Goal: Task Accomplishment & Management: Use online tool/utility

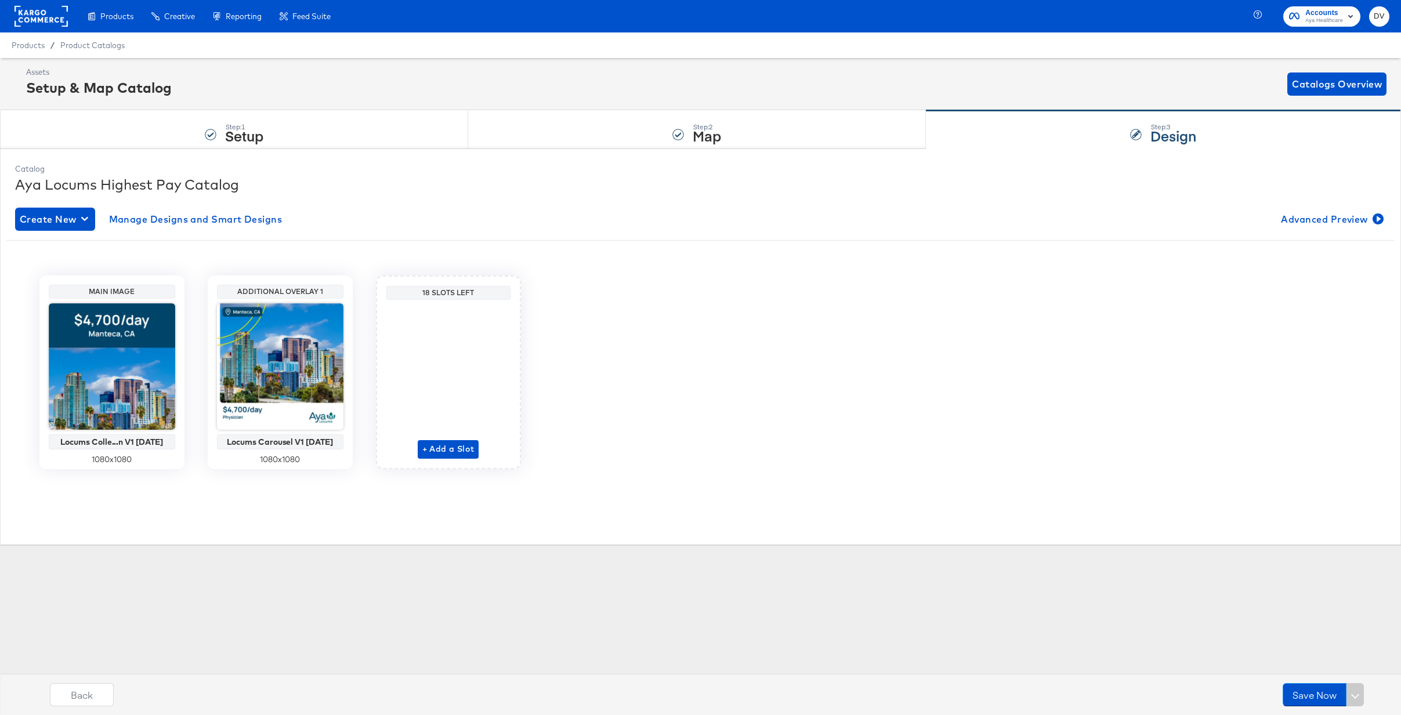
click at [17, 6] on icon at bounding box center [41, 16] width 53 height 21
click at [23, 10] on rect at bounding box center [41, 16] width 53 height 21
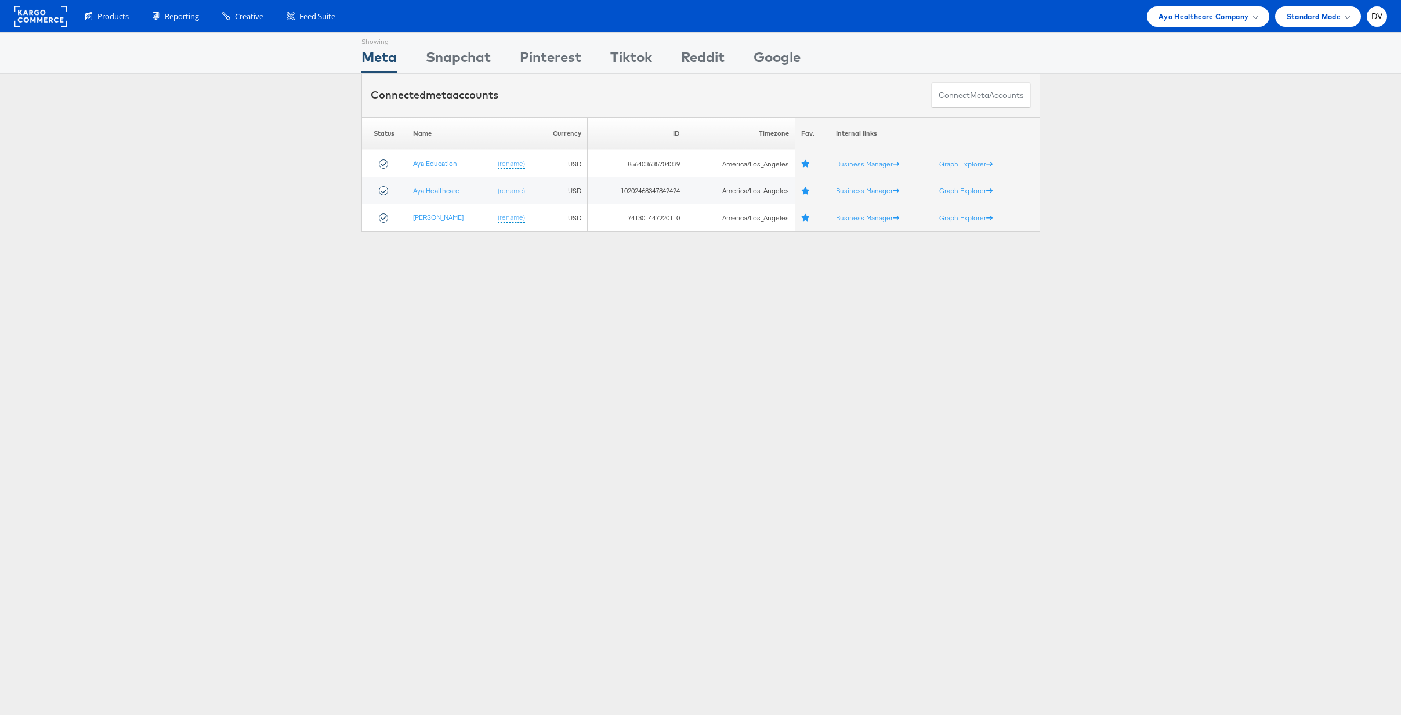
click at [1222, 28] on div "Products Product Catalogs Enhance Your Product Catalog, Map Them to Publishers,…" at bounding box center [700, 16] width 1401 height 32
click at [1215, 24] on div "Aya Healthcare Company" at bounding box center [1208, 16] width 122 height 20
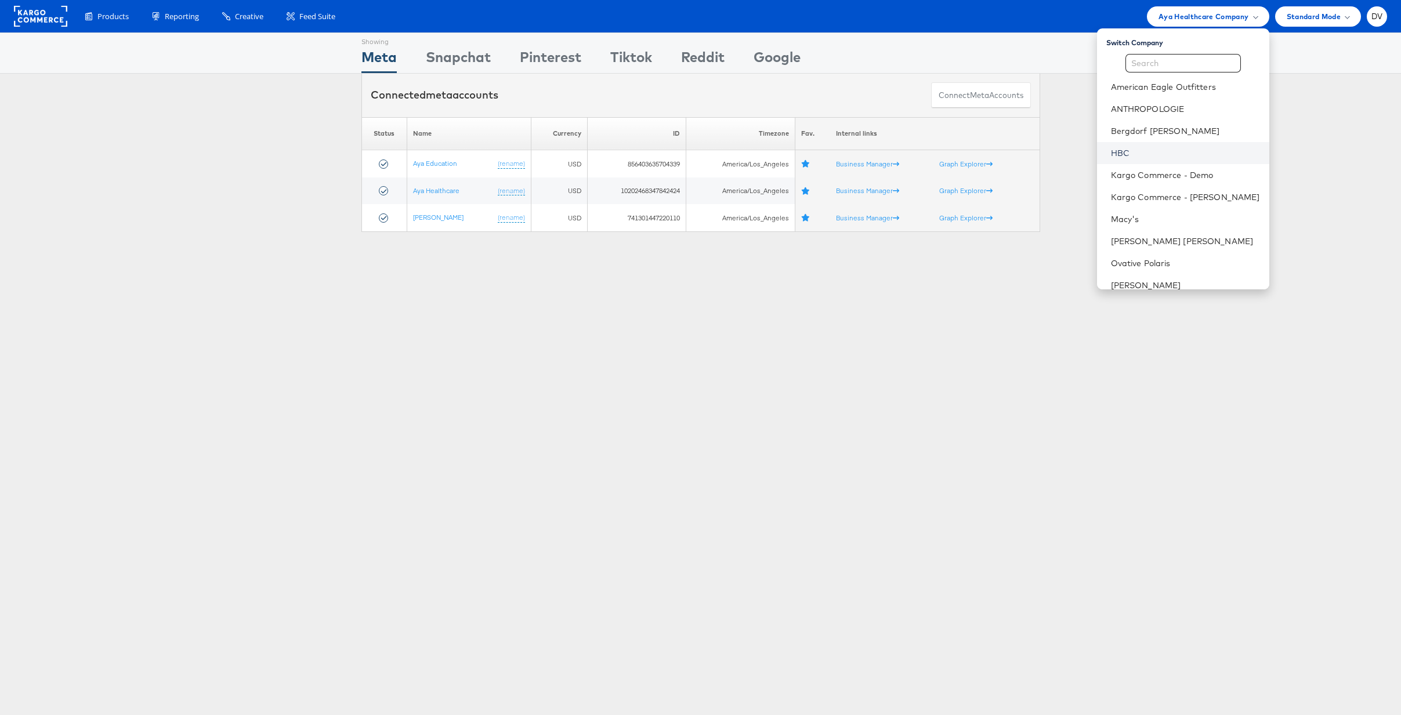
click at [1147, 157] on link "HBC" at bounding box center [1185, 153] width 149 height 12
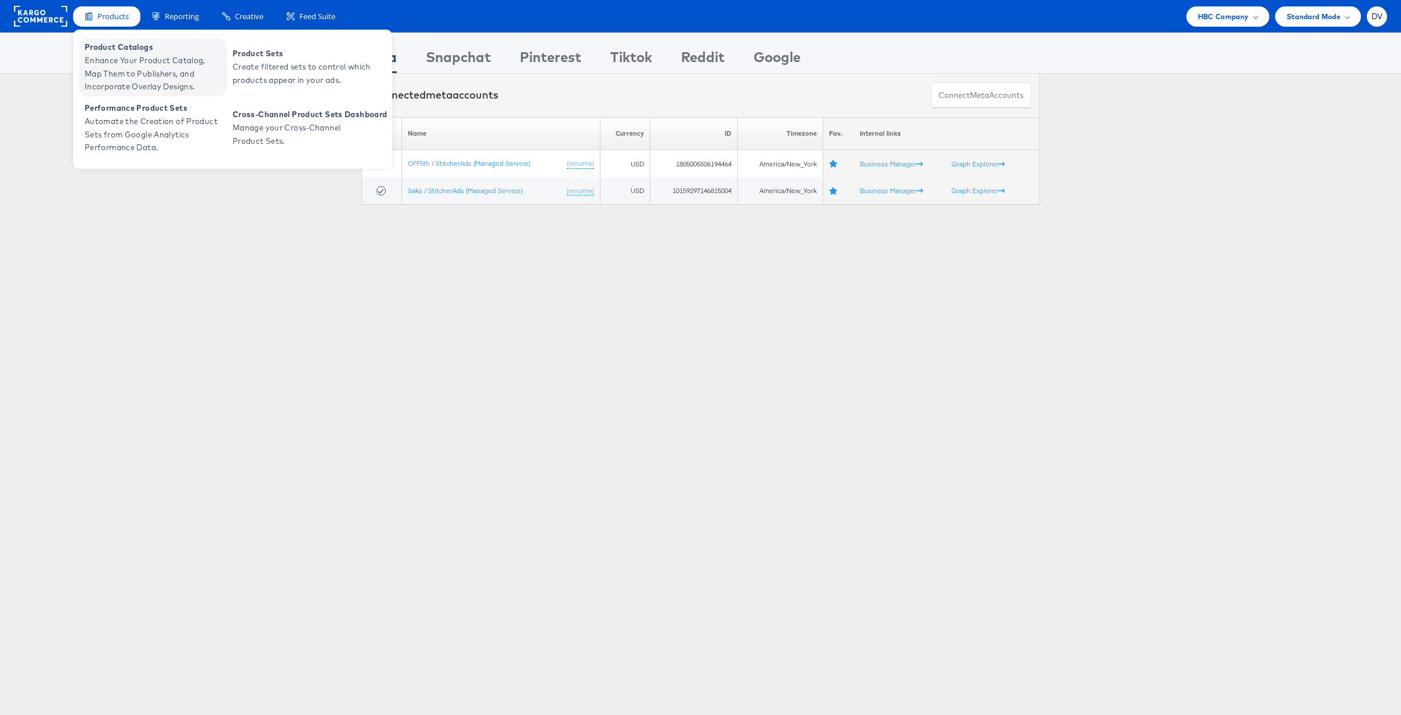
click at [101, 44] on span "Product Catalogs" at bounding box center [154, 47] width 139 height 13
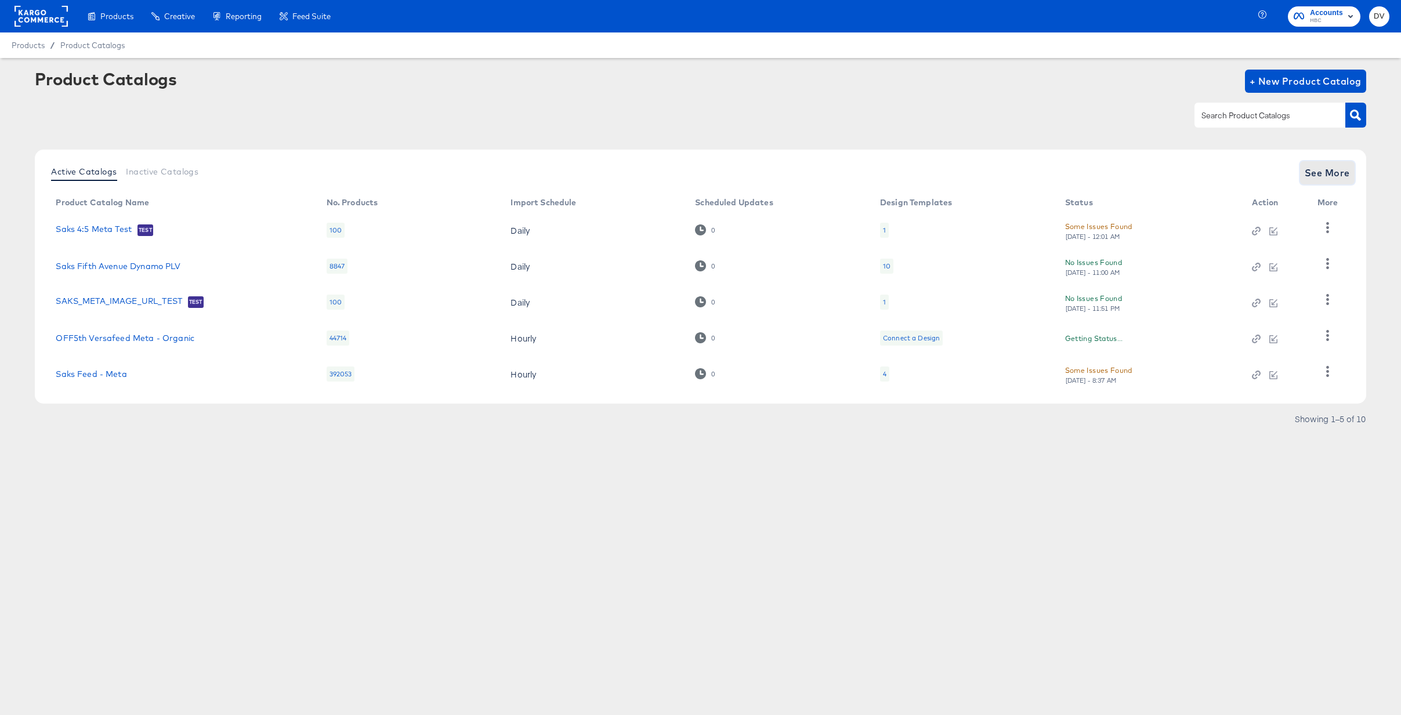
click at [1324, 175] on span "See More" at bounding box center [1327, 173] width 45 height 16
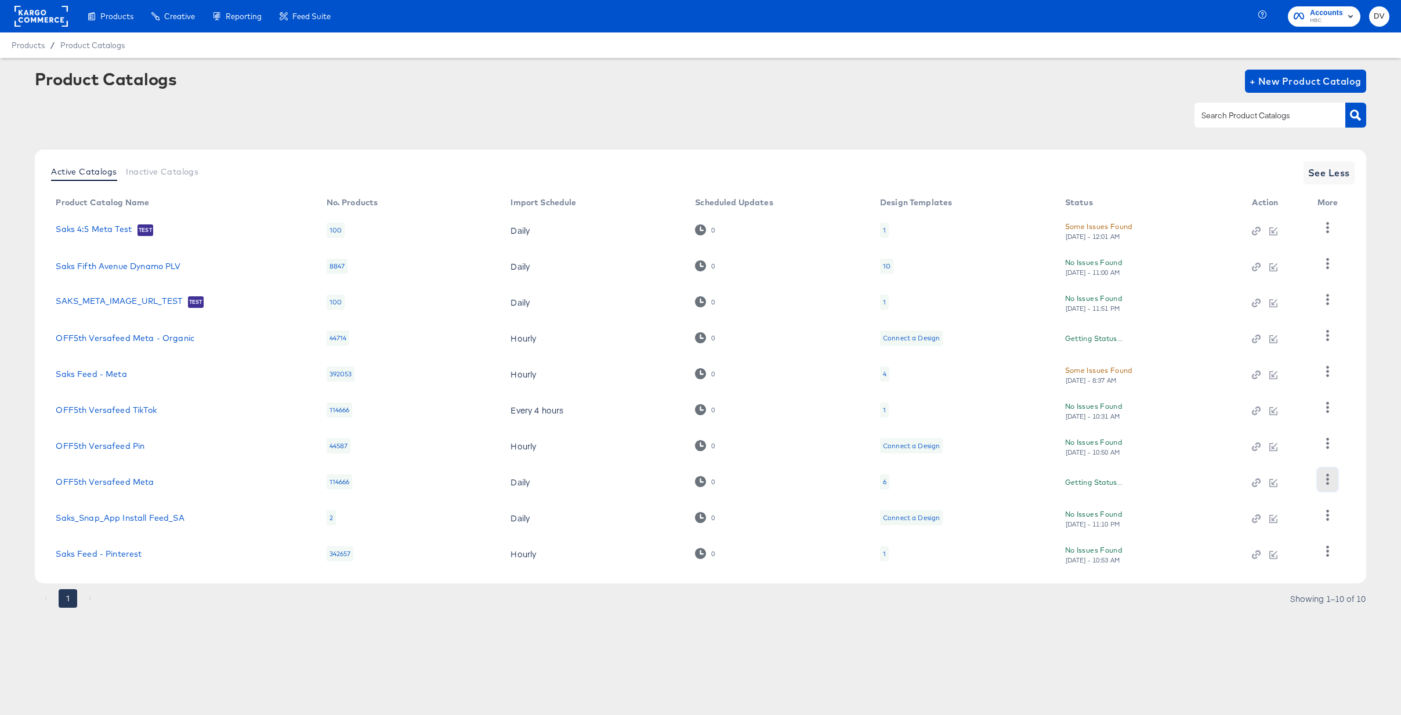
click at [1325, 476] on icon "button" at bounding box center [1327, 479] width 11 height 11
click at [1267, 402] on div "Business Manager" at bounding box center [1280, 403] width 116 height 19
